Goal: Information Seeking & Learning: Learn about a topic

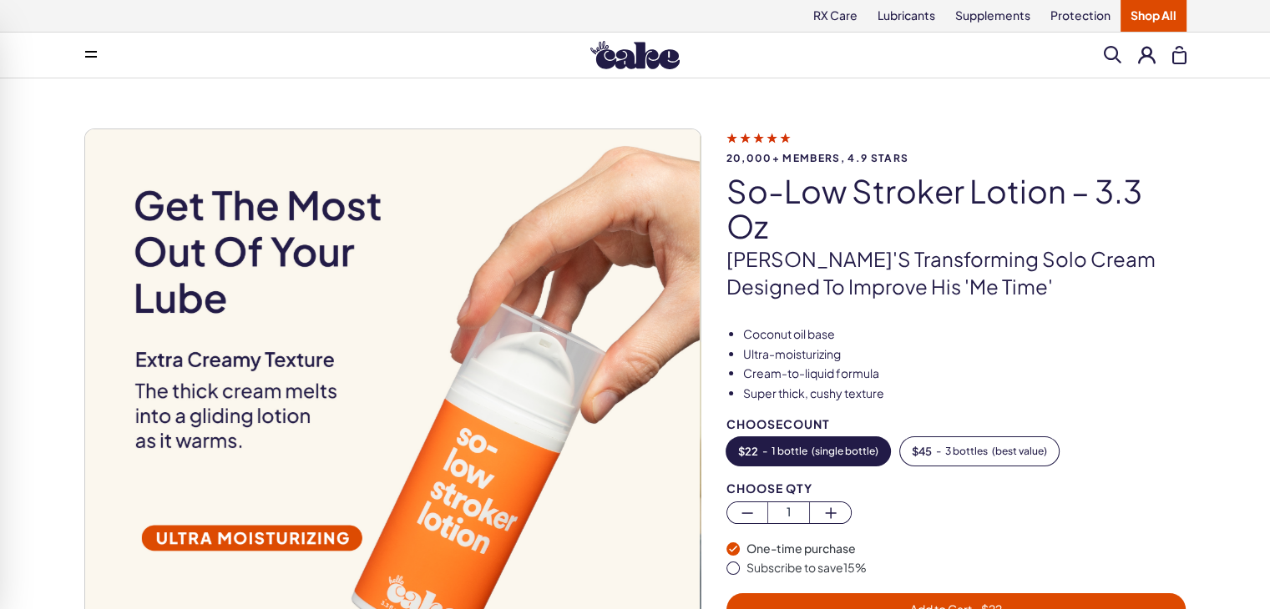
click at [1144, 18] on link "Shop All" at bounding box center [1153, 16] width 66 height 32
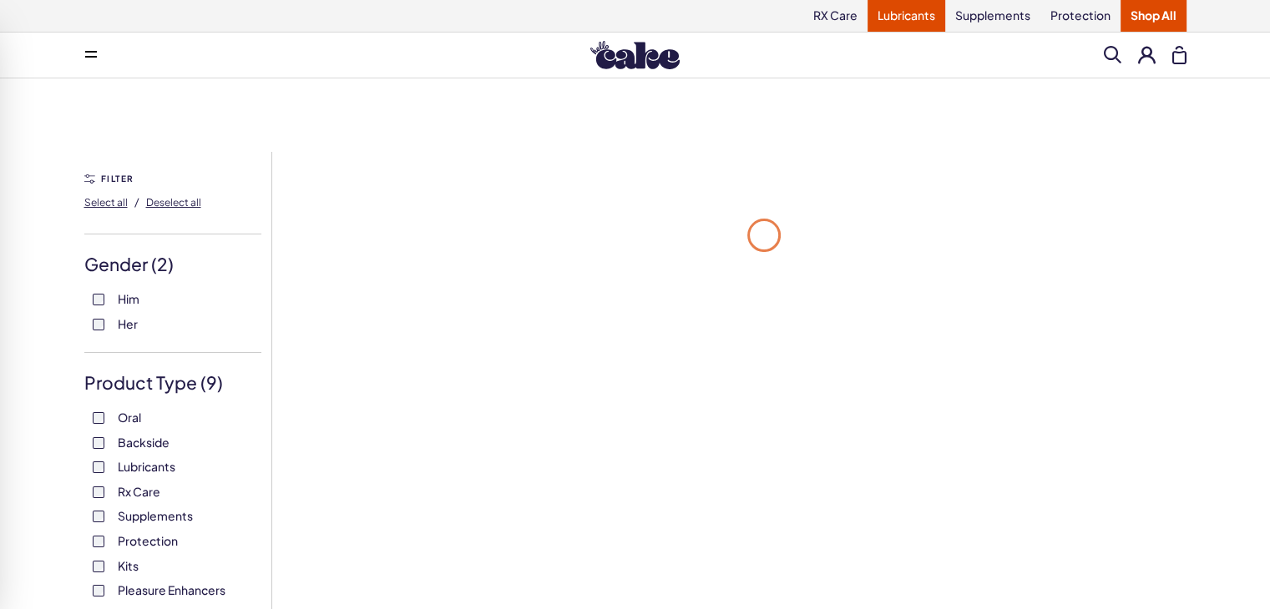
click at [910, 28] on link "Lubricants" at bounding box center [906, 16] width 78 height 32
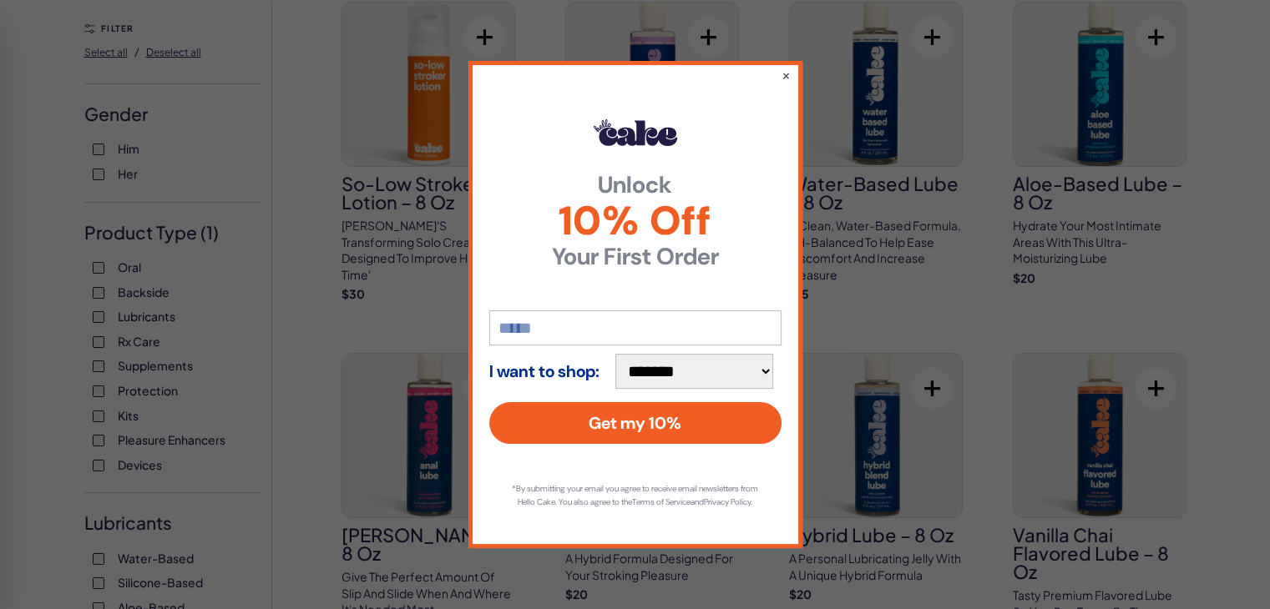
scroll to position [152, 0]
click at [782, 65] on button "×" at bounding box center [785, 75] width 11 height 20
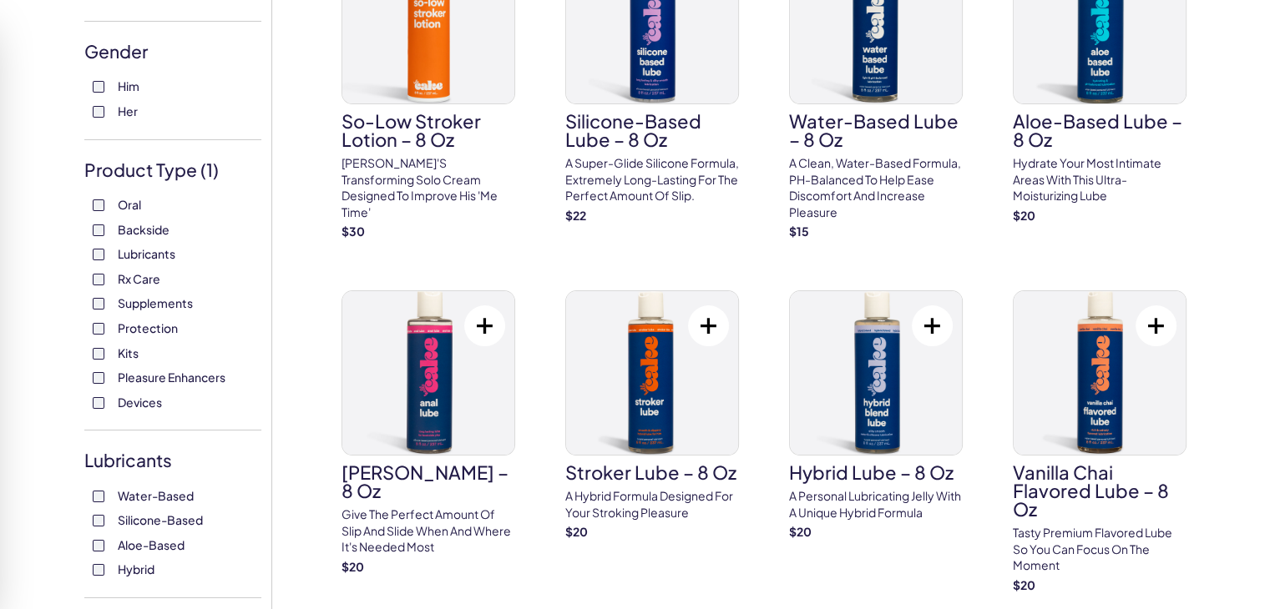
scroll to position [212, 0]
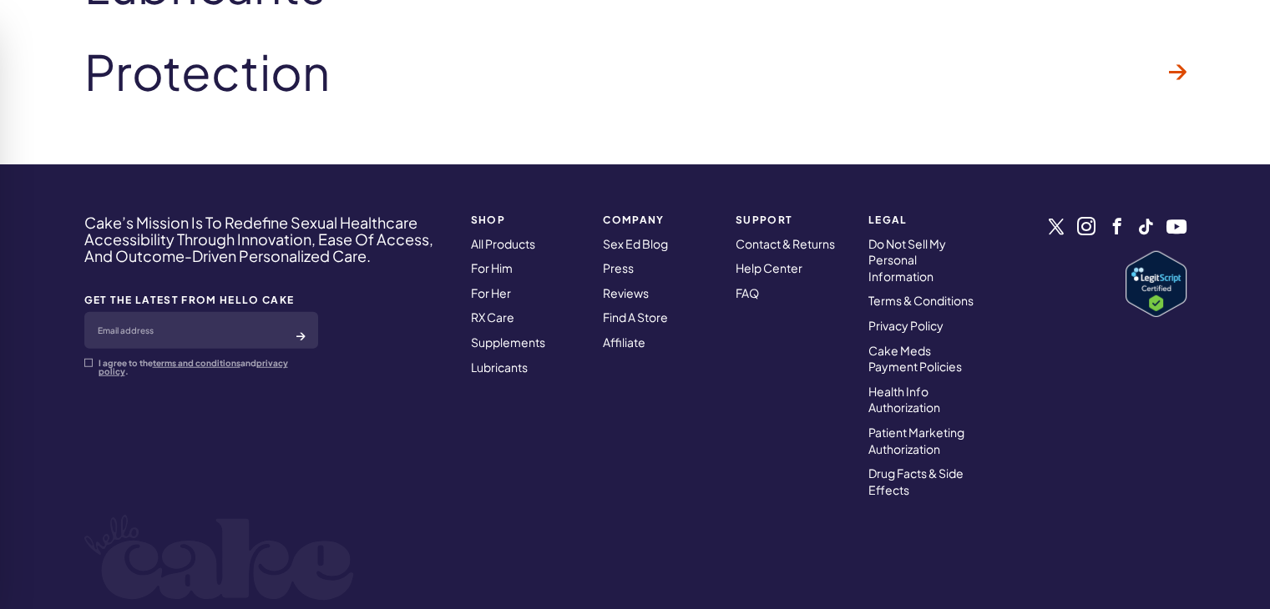
scroll to position [4571, 0]
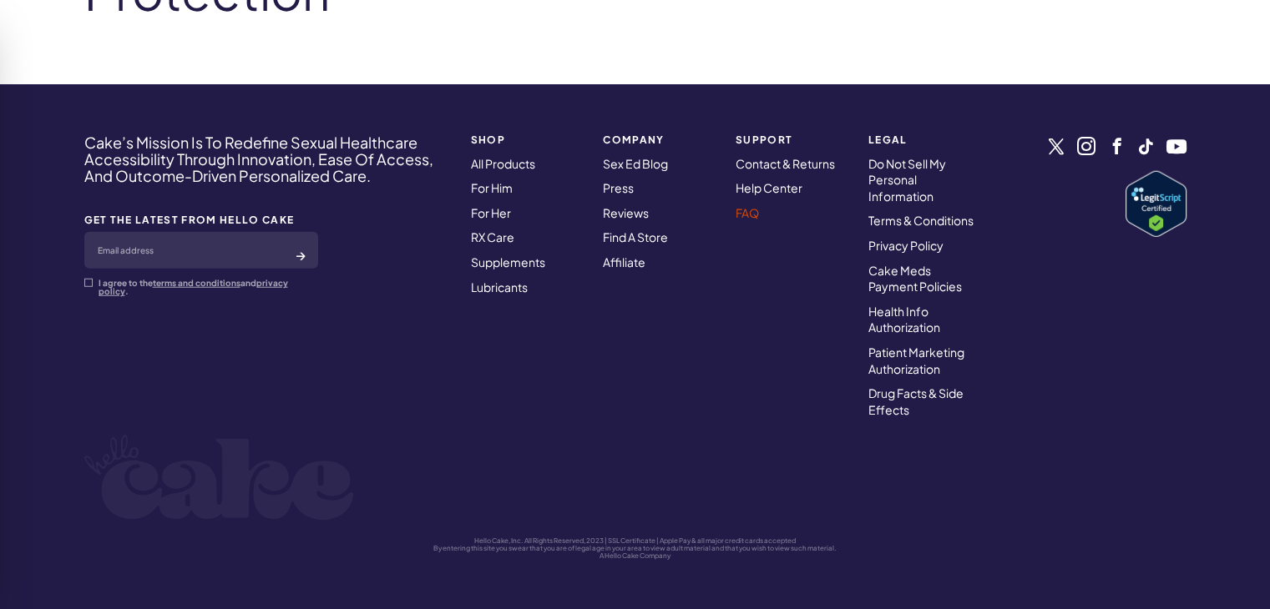
click at [754, 215] on link "FAQ" at bounding box center [746, 212] width 23 height 15
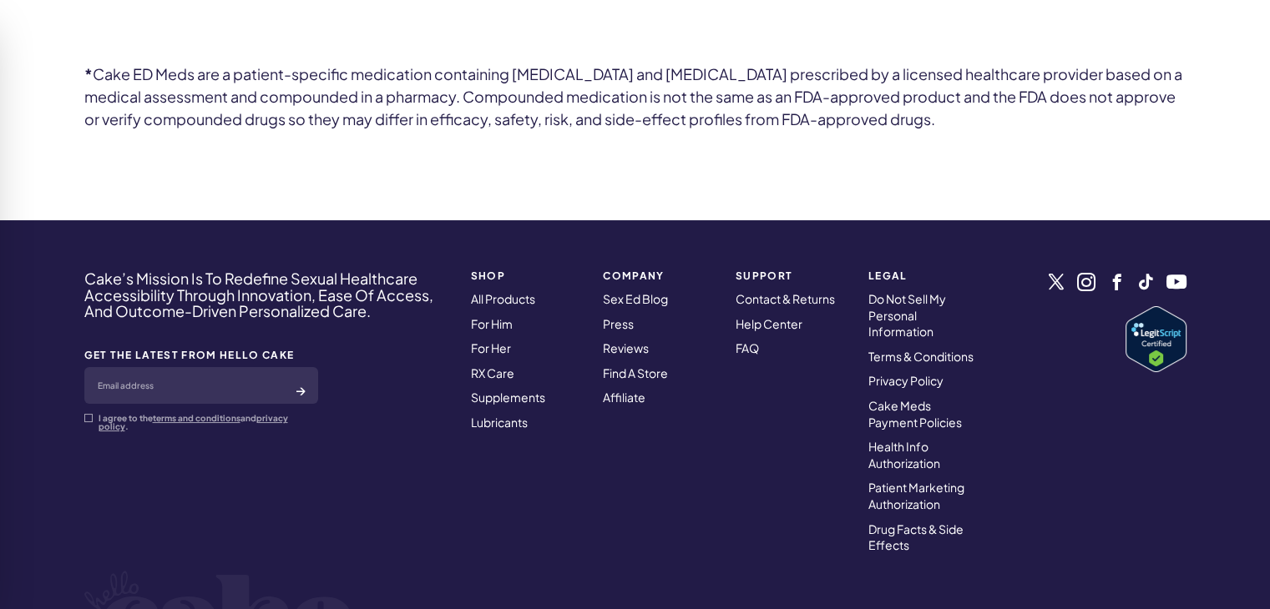
scroll to position [4747, 0]
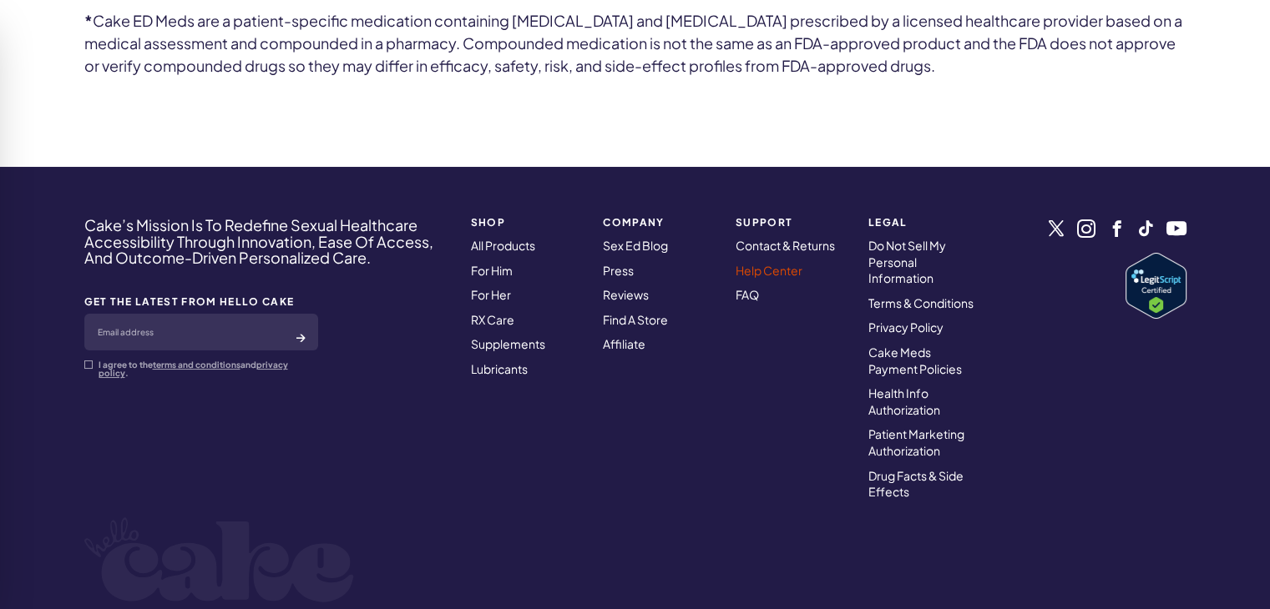
click at [763, 263] on link "Help Center" at bounding box center [768, 270] width 67 height 15
click at [763, 238] on link "Contact & Returns" at bounding box center [784, 245] width 99 height 15
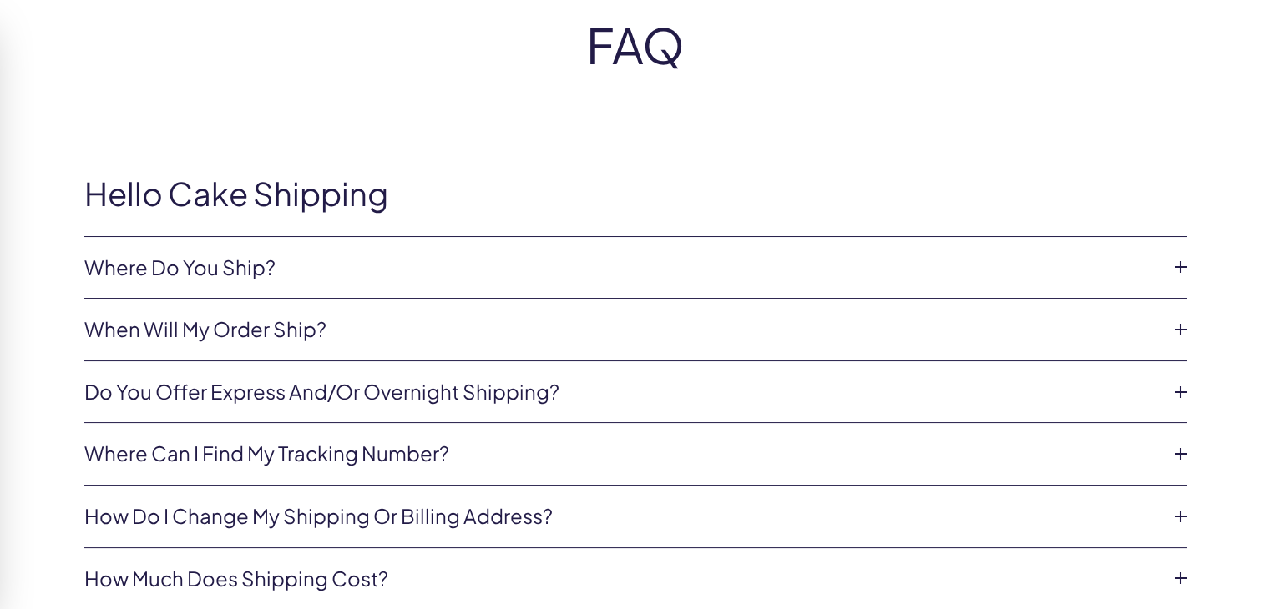
scroll to position [0, 0]
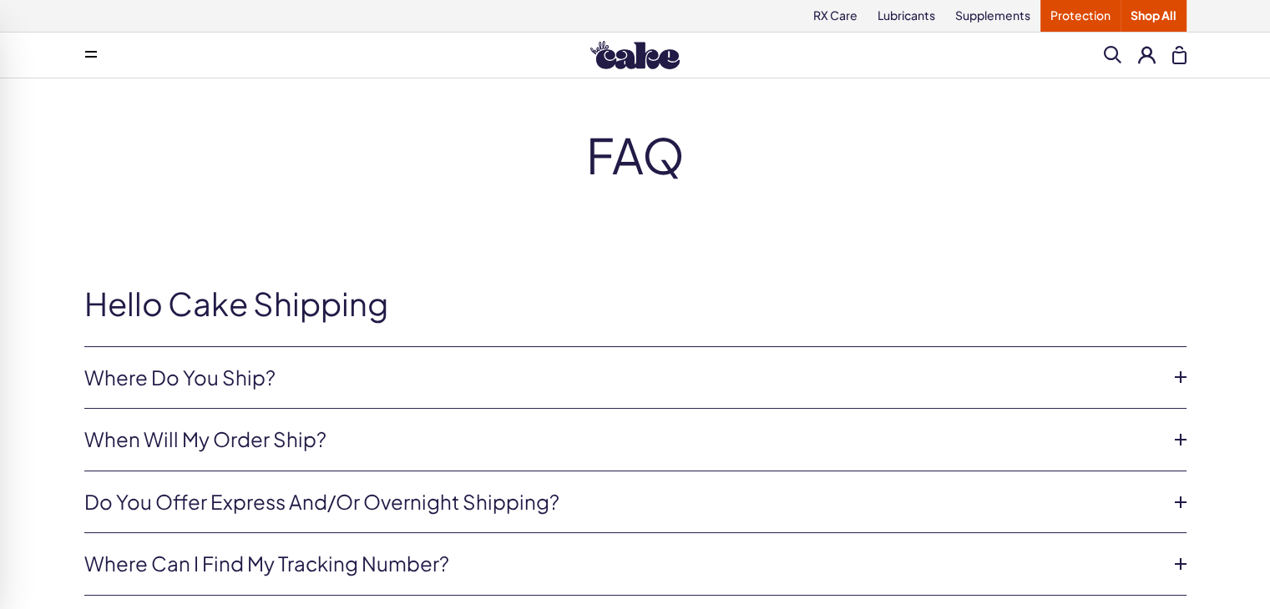
click at [1089, 26] on link "Protection" at bounding box center [1080, 16] width 80 height 32
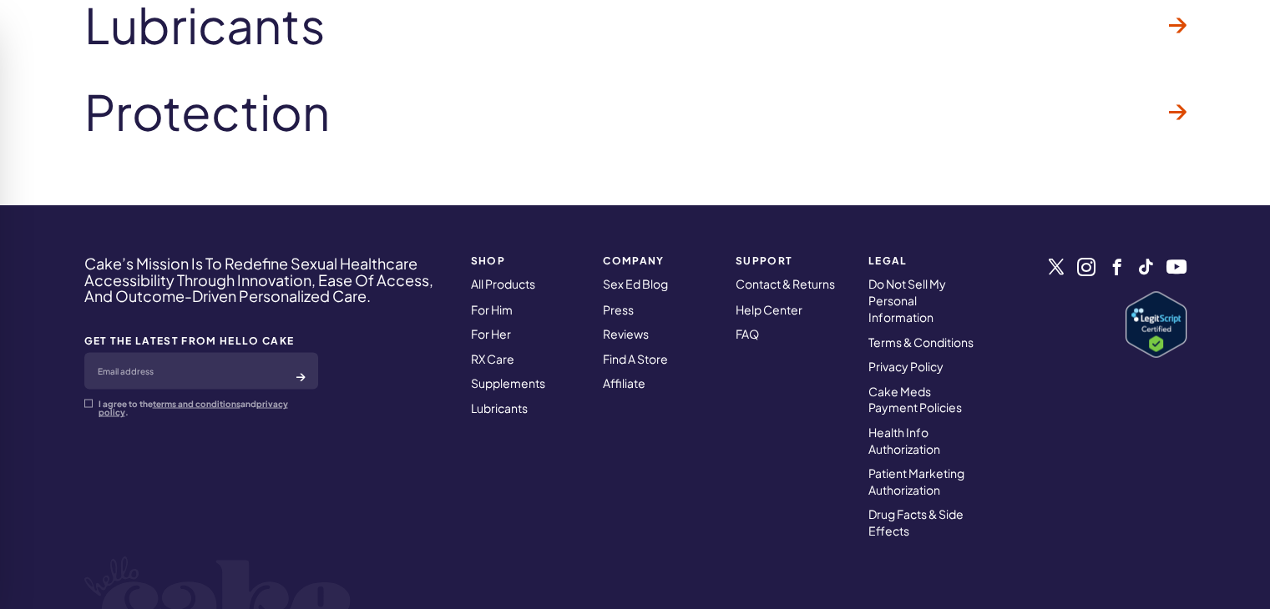
scroll to position [2862, 0]
